Goal: Navigation & Orientation: Find specific page/section

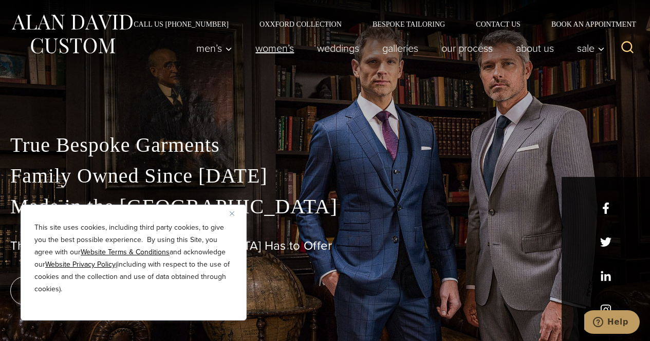
click at [273, 49] on link "Women’s" at bounding box center [275, 48] width 62 height 21
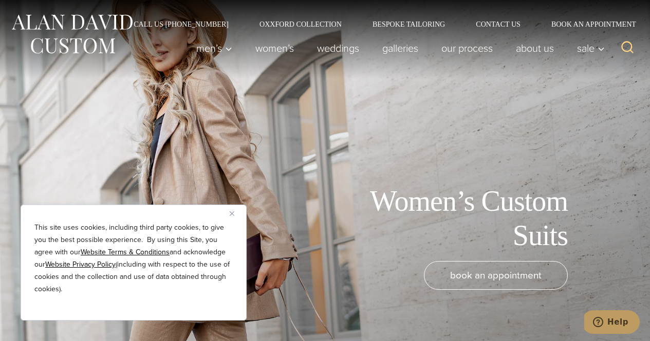
click at [232, 216] on img "Close" at bounding box center [232, 214] width 5 height 5
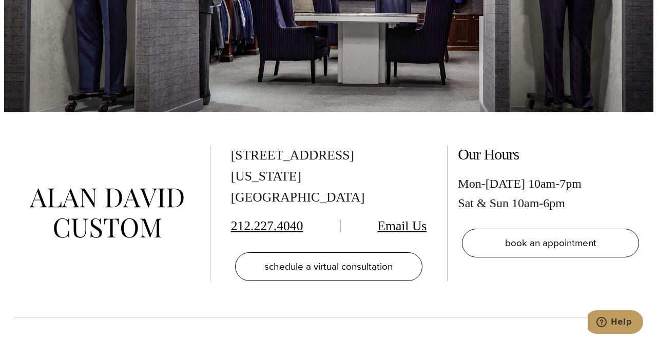
scroll to position [5448, 0]
